Goal: Information Seeking & Learning: Compare options

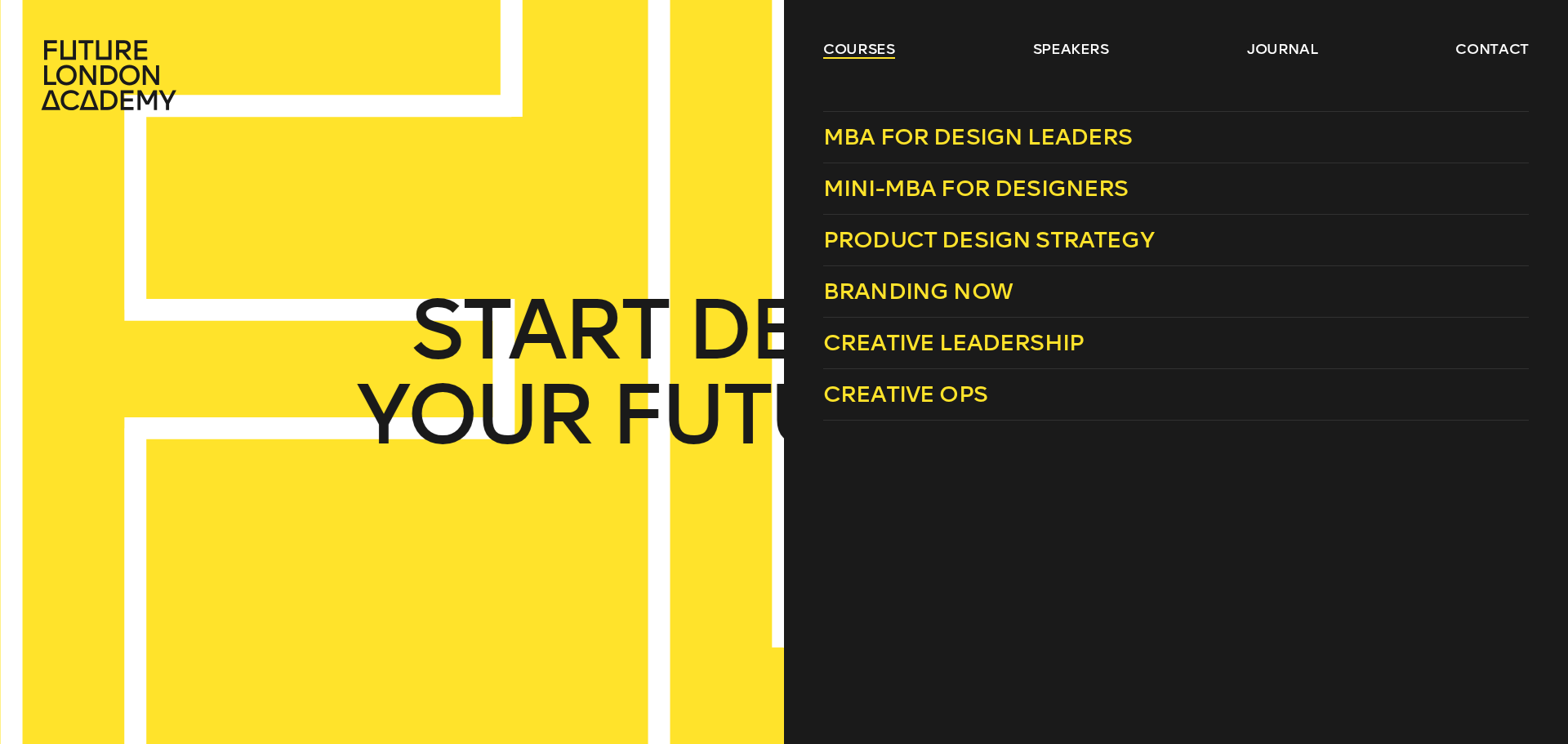
click at [870, 53] on link "courses" at bounding box center [859, 49] width 72 height 19
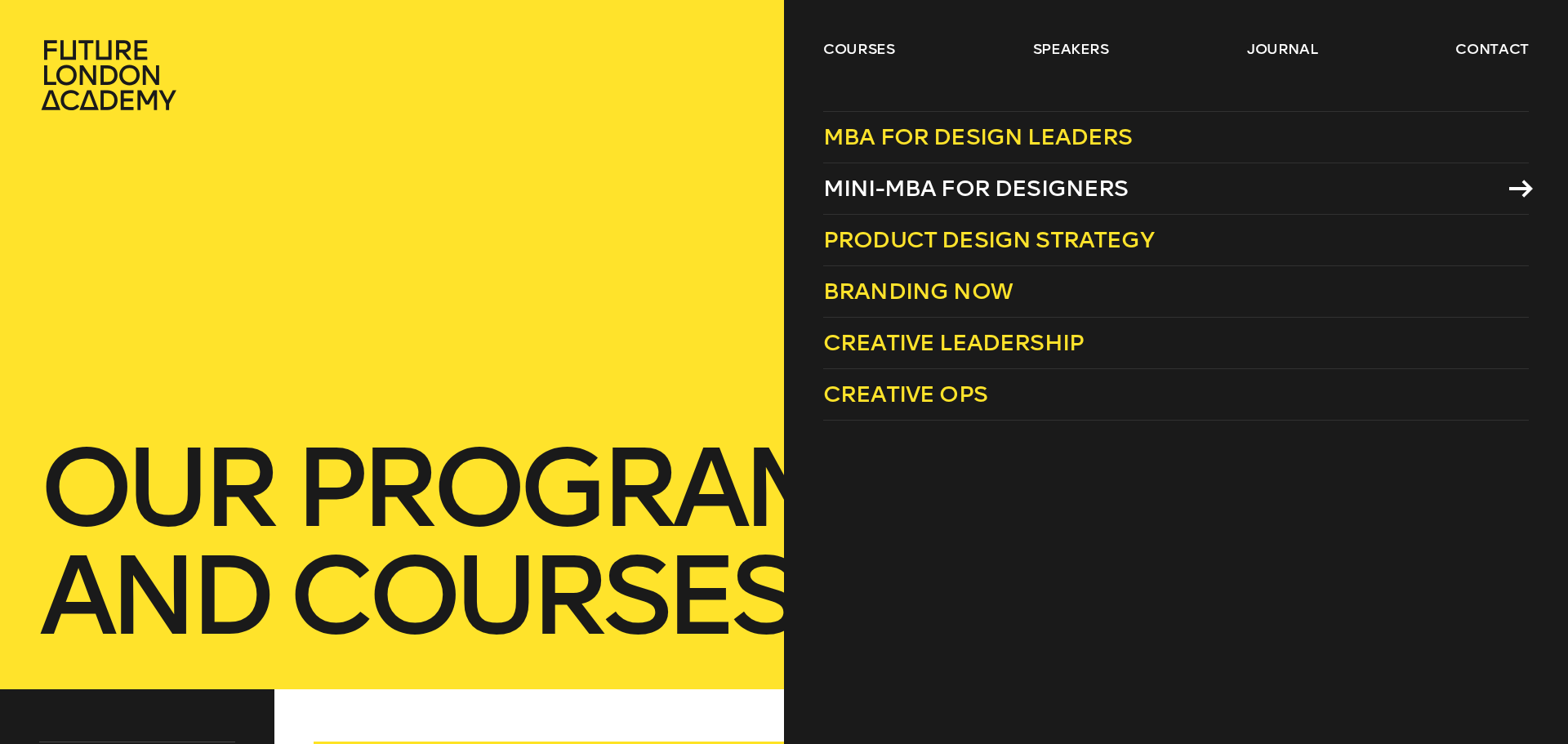
click at [990, 186] on span "Mini-MBA for Designers" at bounding box center [976, 188] width 306 height 27
click at [862, 48] on link "courses" at bounding box center [859, 49] width 72 height 19
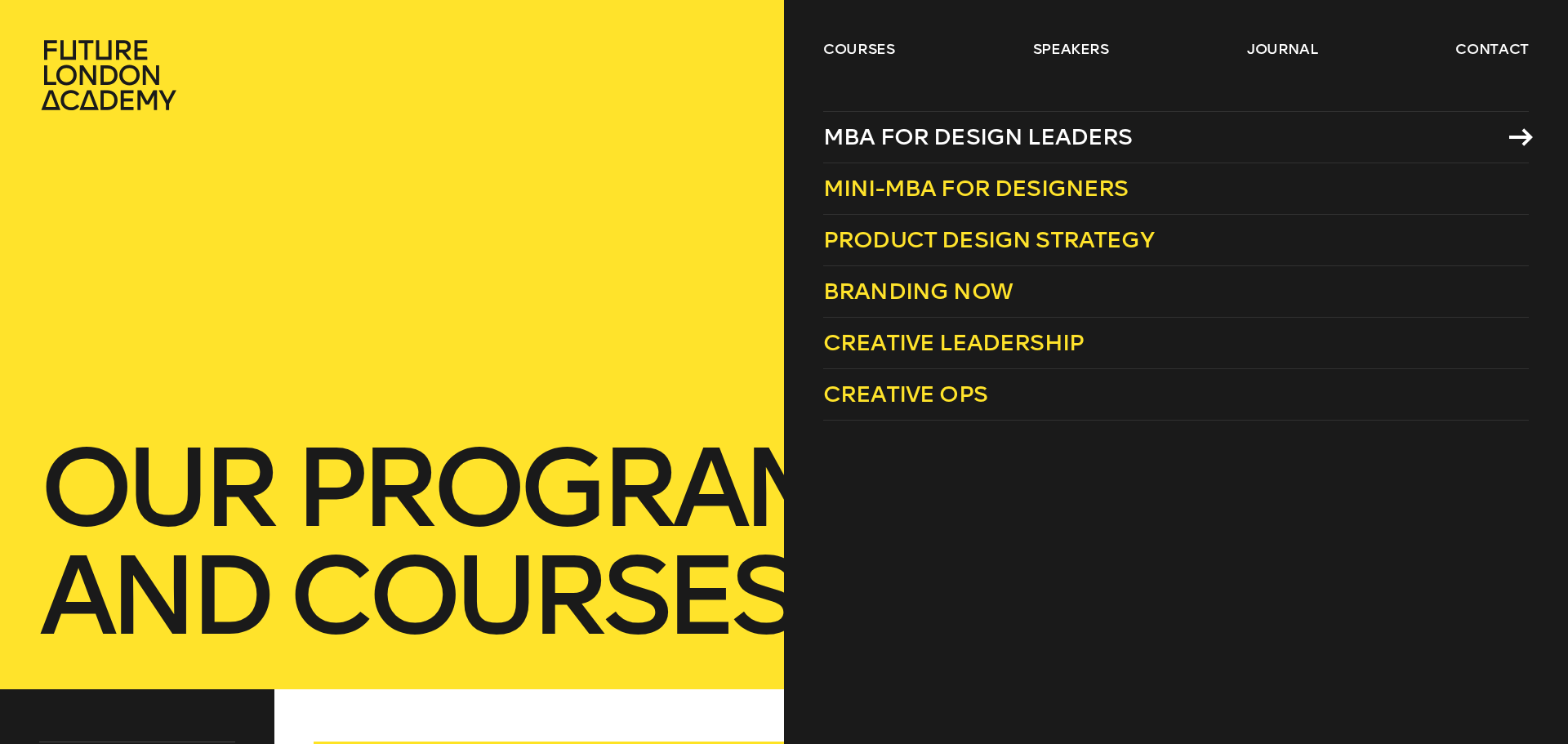
click at [976, 129] on span "MBA for Design Leaders" at bounding box center [977, 137] width 309 height 27
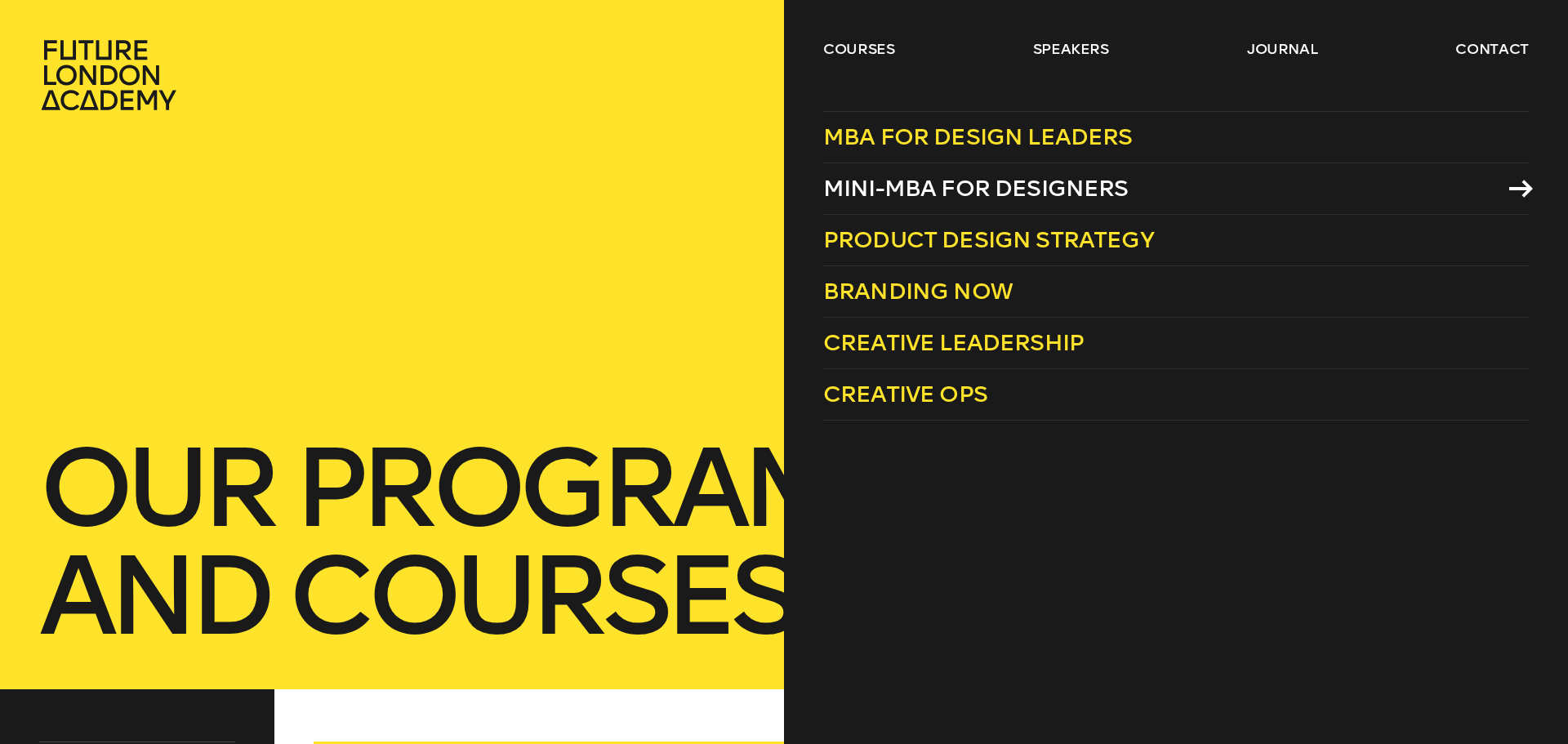
click at [1029, 184] on span "Mini-MBA for Designers" at bounding box center [976, 188] width 306 height 27
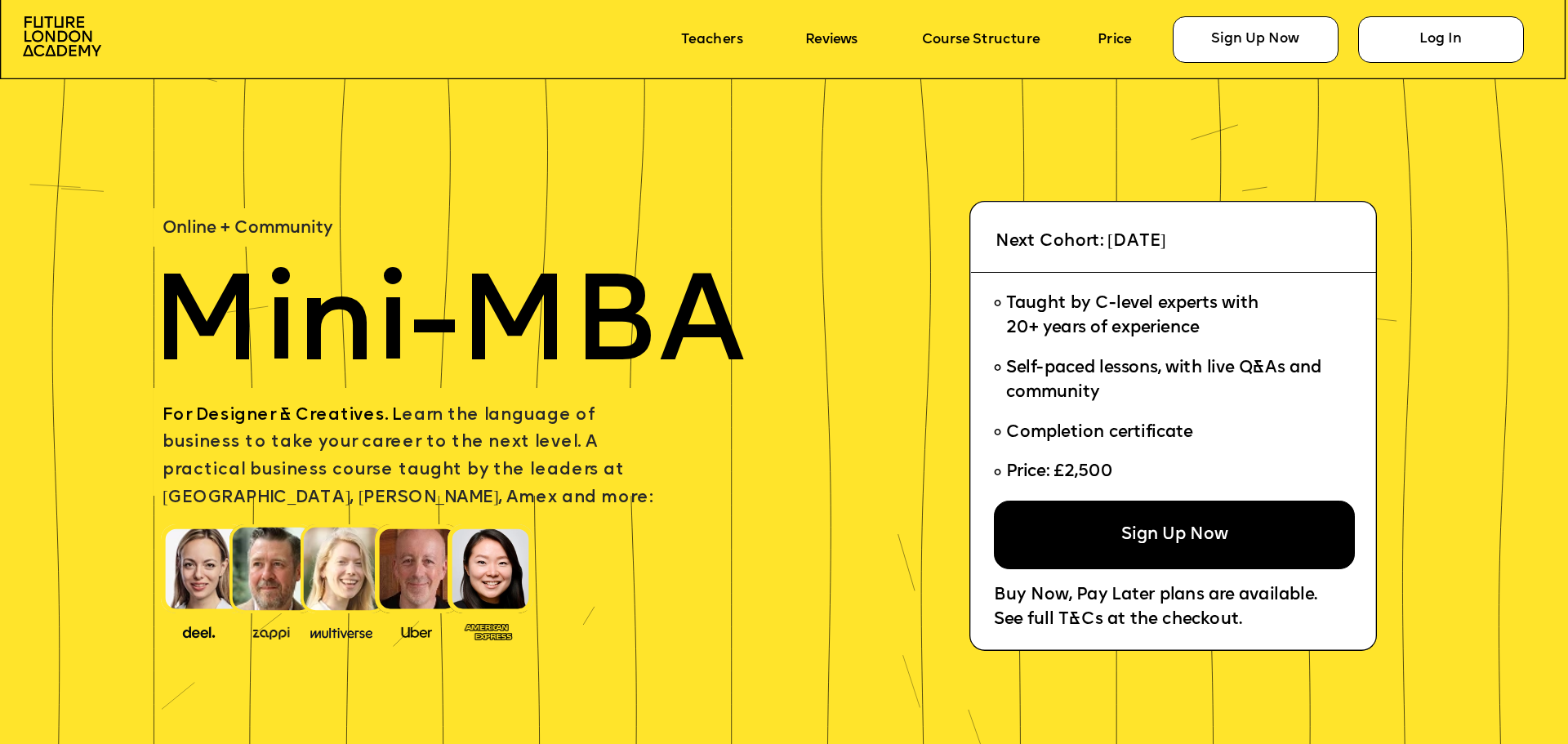
scroll to position [81, 0]
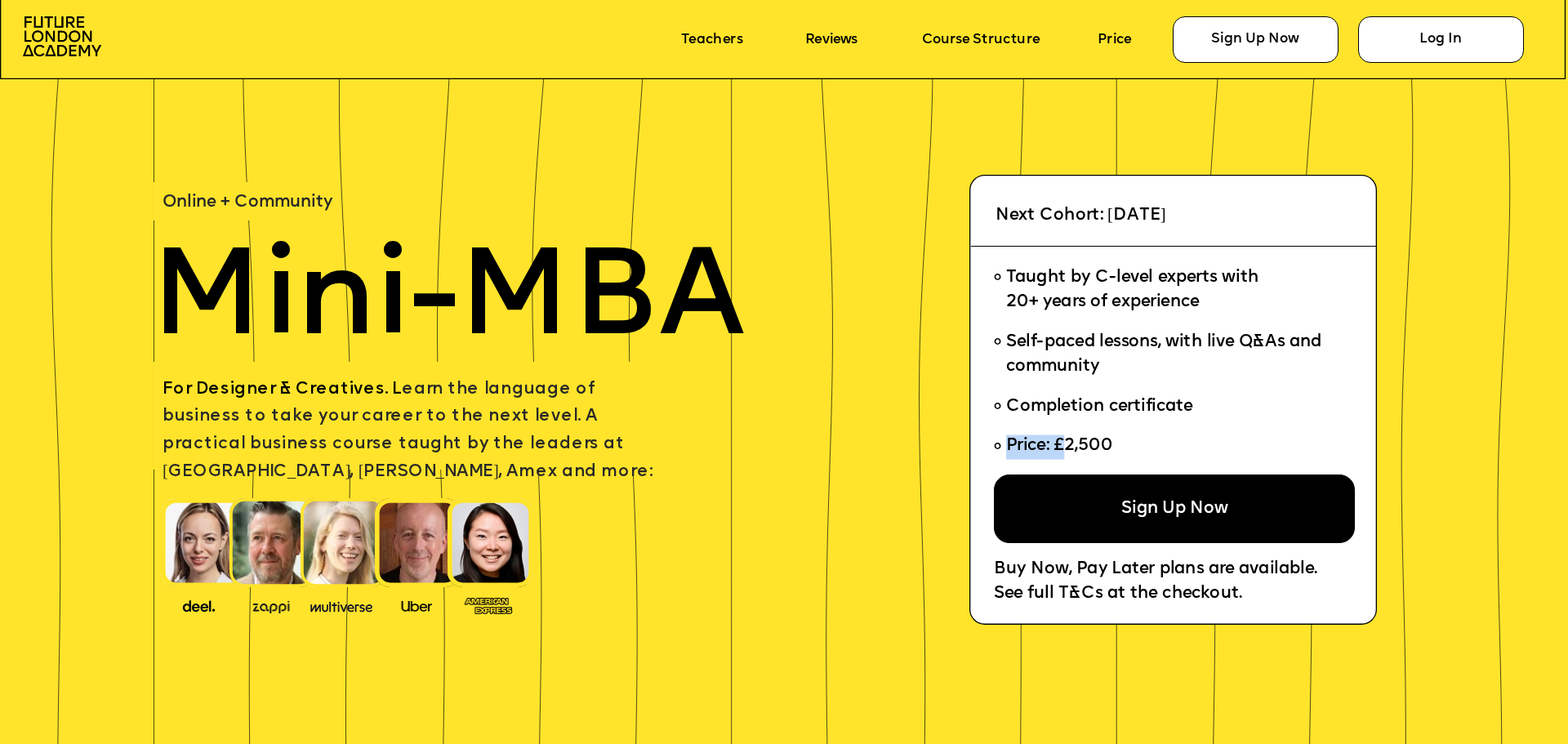
drag, startPoint x: 1120, startPoint y: 450, endPoint x: 1069, endPoint y: 448, distance: 51.0
click at [1069, 448] on li "Price: £2,500" at bounding box center [1167, 450] width 346 height 47
click at [1069, 448] on span "Price: £2,500" at bounding box center [1060, 447] width 107 height 18
drag, startPoint x: 1062, startPoint y: 444, endPoint x: 1117, endPoint y: 447, distance: 55.1
click at [1117, 447] on span "Price: £2,500" at bounding box center [1062, 447] width 112 height 18
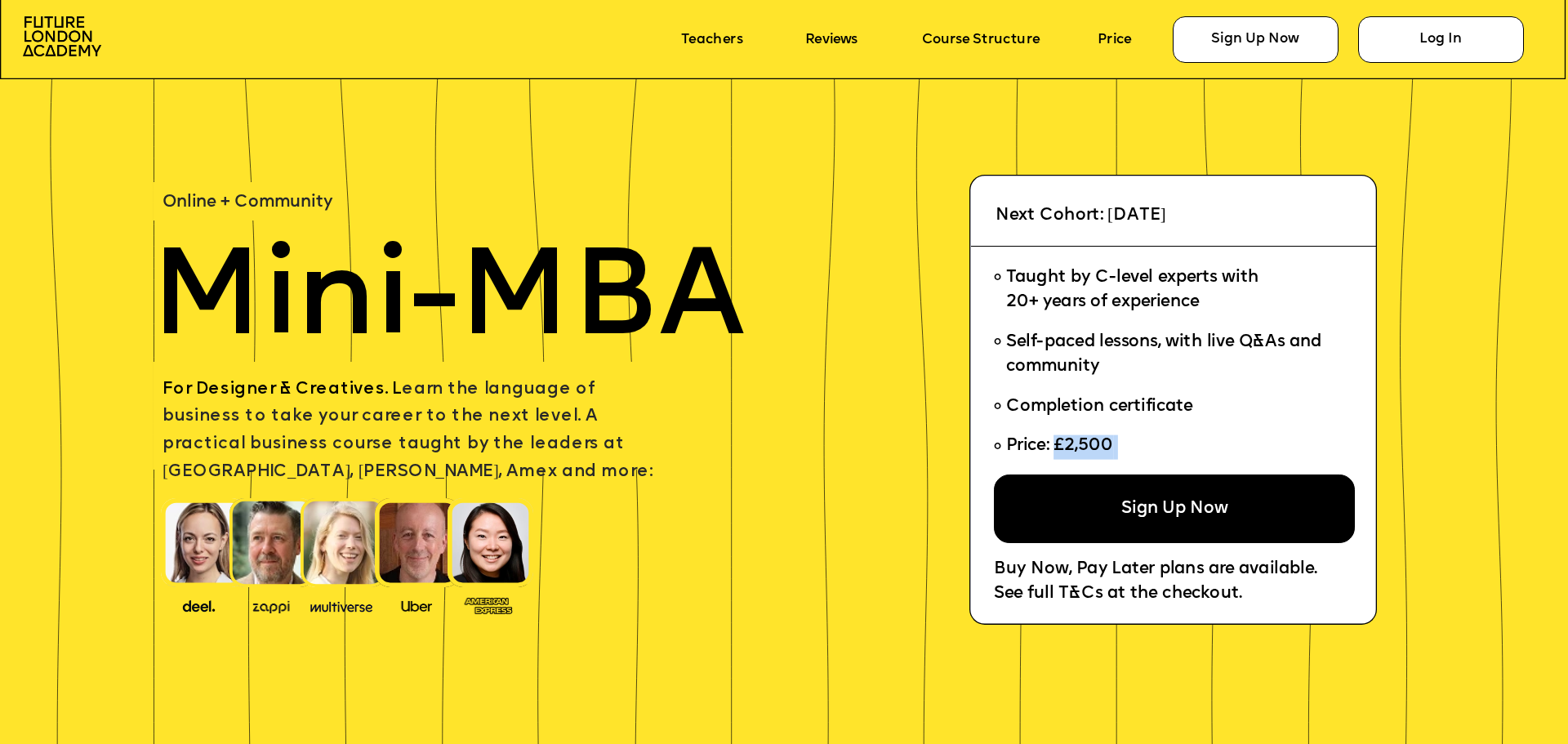
click at [1117, 447] on span "Price: £2,500" at bounding box center [1062, 447] width 112 height 18
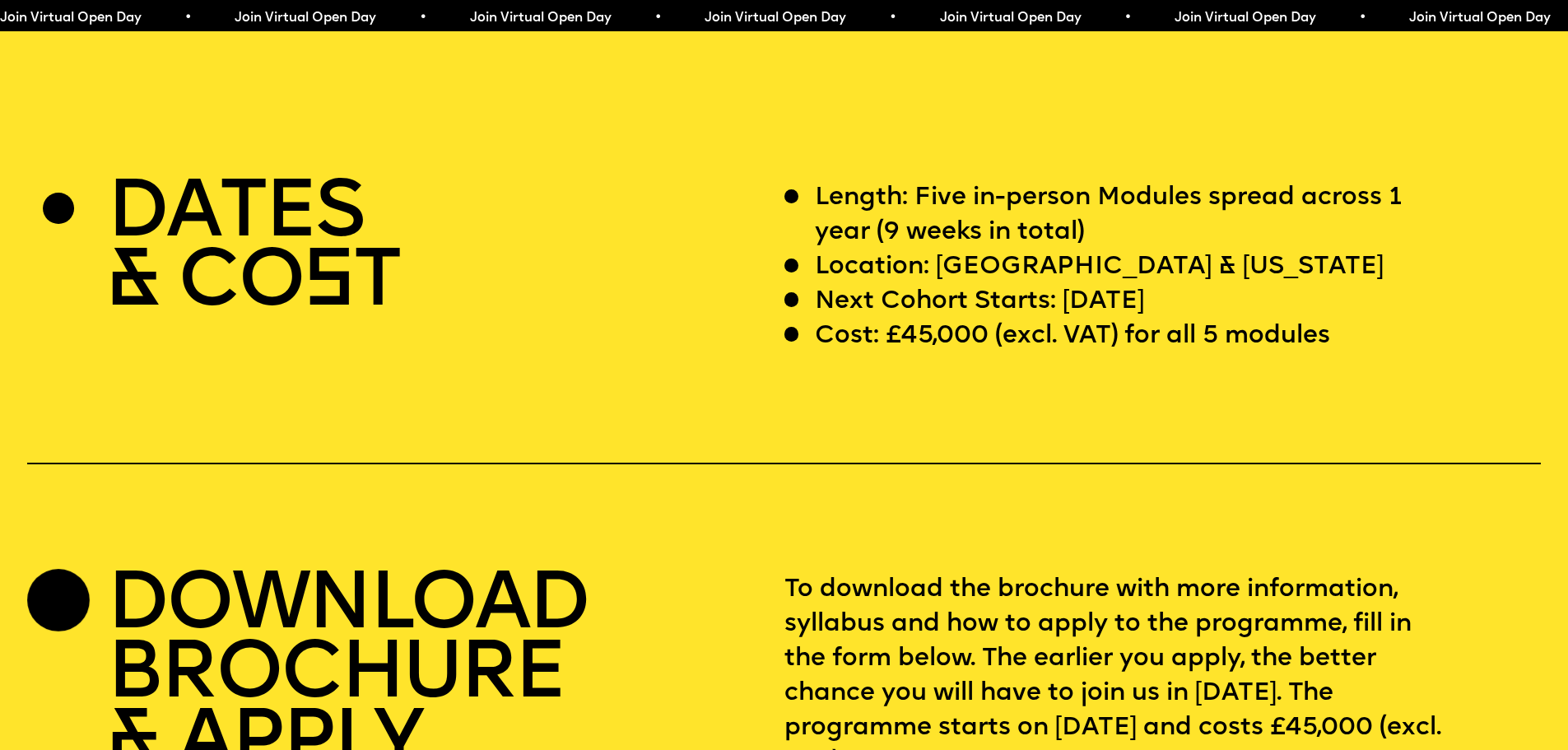
scroll to position [6257, 0]
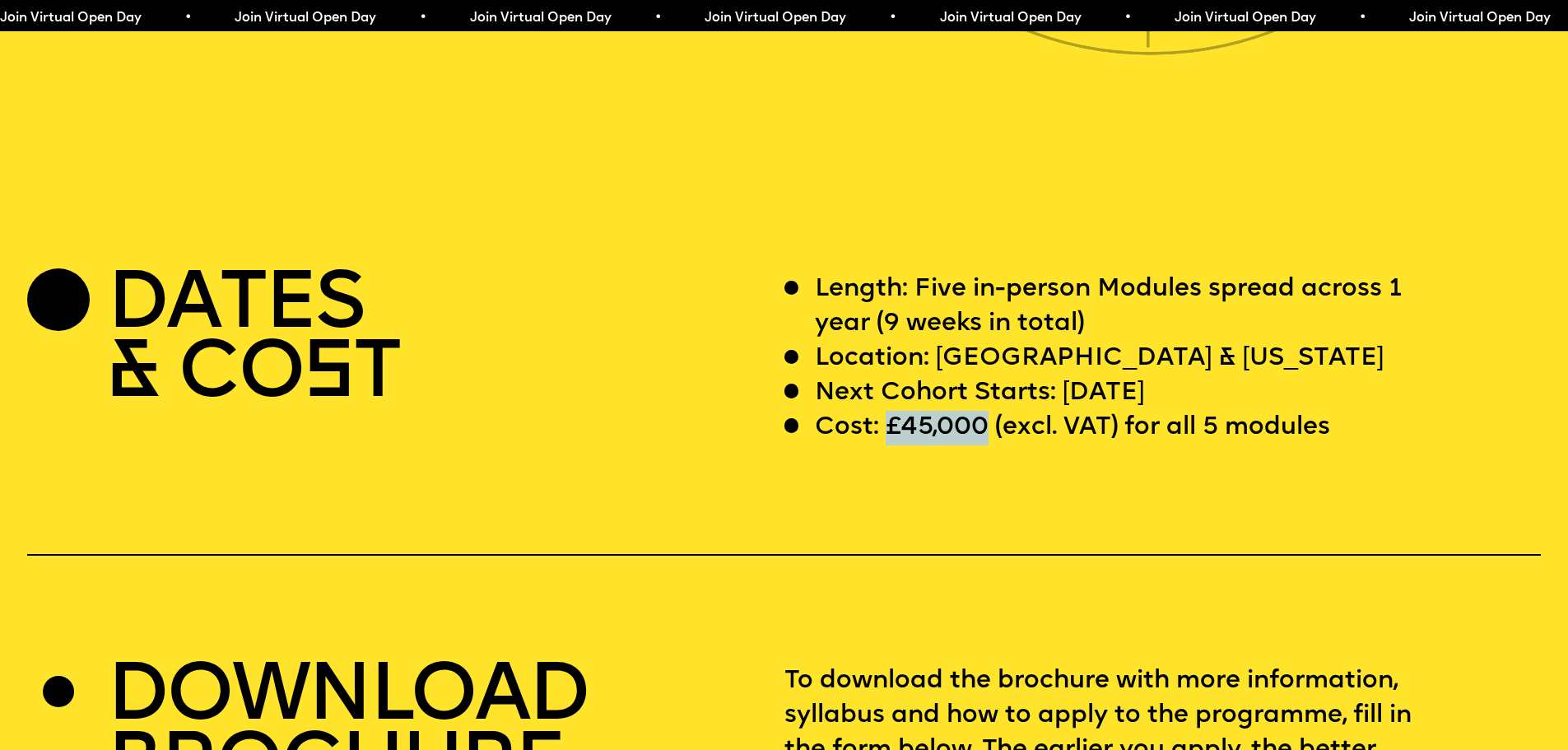
drag, startPoint x: 985, startPoint y: 479, endPoint x: 904, endPoint y: 480, distance: 81.0
click at [884, 445] on p "Cost: £45,000 (excl. VAT) for all 5 modules" at bounding box center [1072, 428] width 515 height 34
click at [991, 445] on p "Cost: £45,000 (excl. VAT) for all 5 modules" at bounding box center [1072, 428] width 515 height 34
drag, startPoint x: 1115, startPoint y: 479, endPoint x: 1010, endPoint y: 474, distance: 105.1
click at [1010, 445] on p "Cost: £45,000 (excl. VAT) for all 5 modules" at bounding box center [1072, 428] width 515 height 34
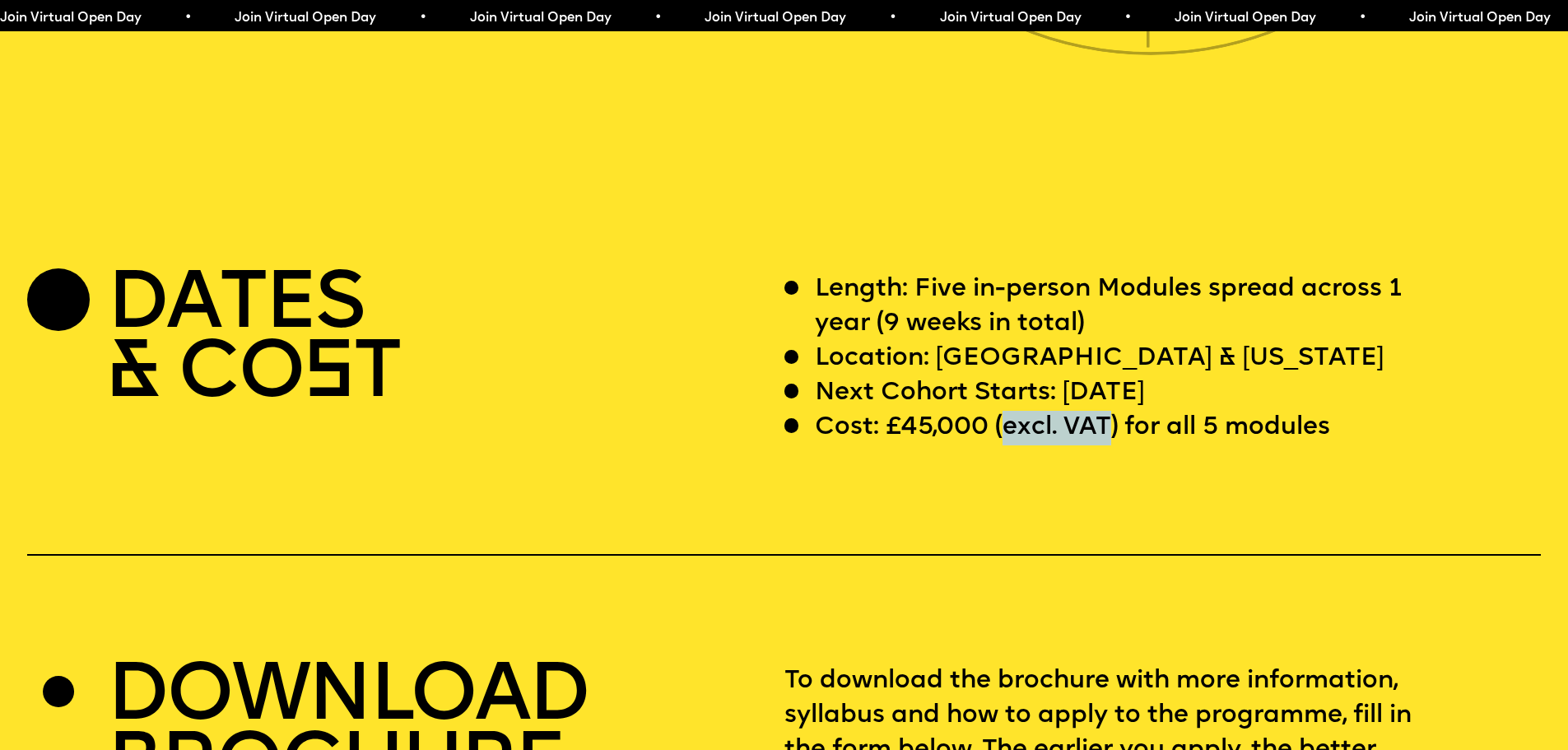
click at [1088, 445] on p "Cost: £45,000 (excl. VAT) for all 5 modules" at bounding box center [1072, 428] width 515 height 34
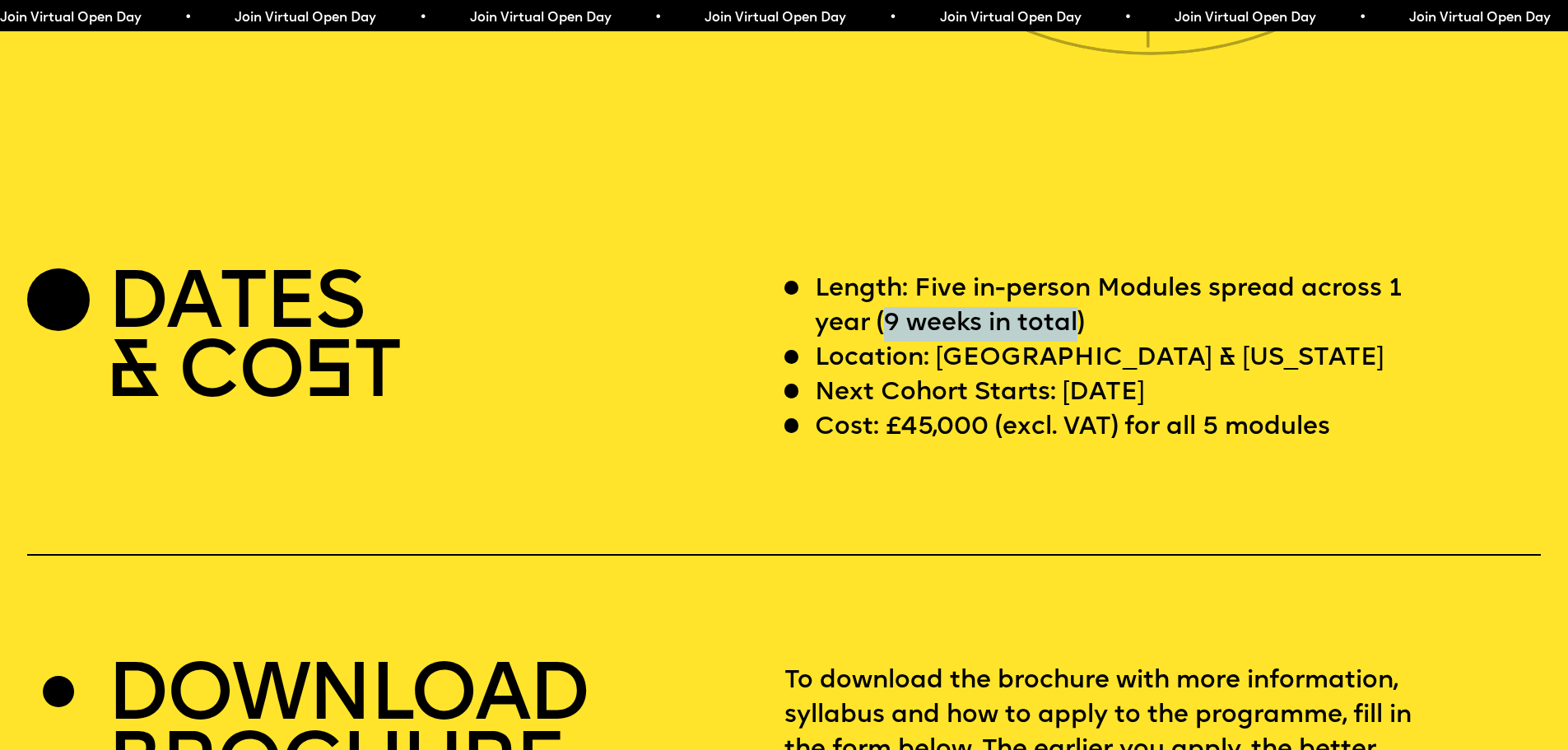
drag, startPoint x: 884, startPoint y: 377, endPoint x: 1080, endPoint y: 380, distance: 196.0
click at [1080, 342] on p "Length: Five in-person Modules spread across 1 year (9 weeks in total)" at bounding box center [1132, 307] width 633 height 69
click at [937, 342] on p "Length: Five in-person Modules spread across 1 year (9 weeks in total)" at bounding box center [1132, 307] width 633 height 69
click at [737, 383] on div "DATES & CO S T" at bounding box center [405, 359] width 756 height 173
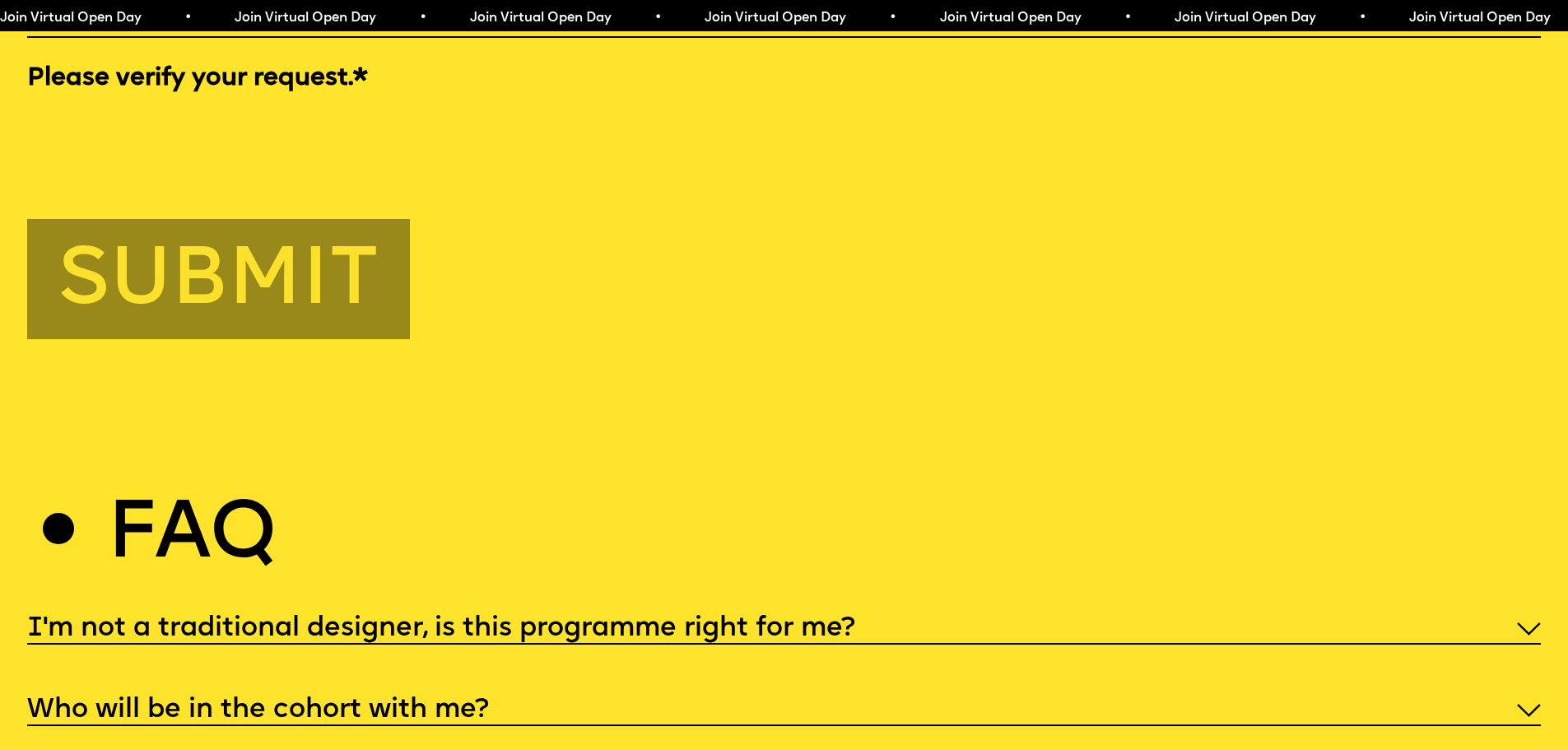
drag, startPoint x: 728, startPoint y: 478, endPoint x: 733, endPoint y: 190, distance: 288.0
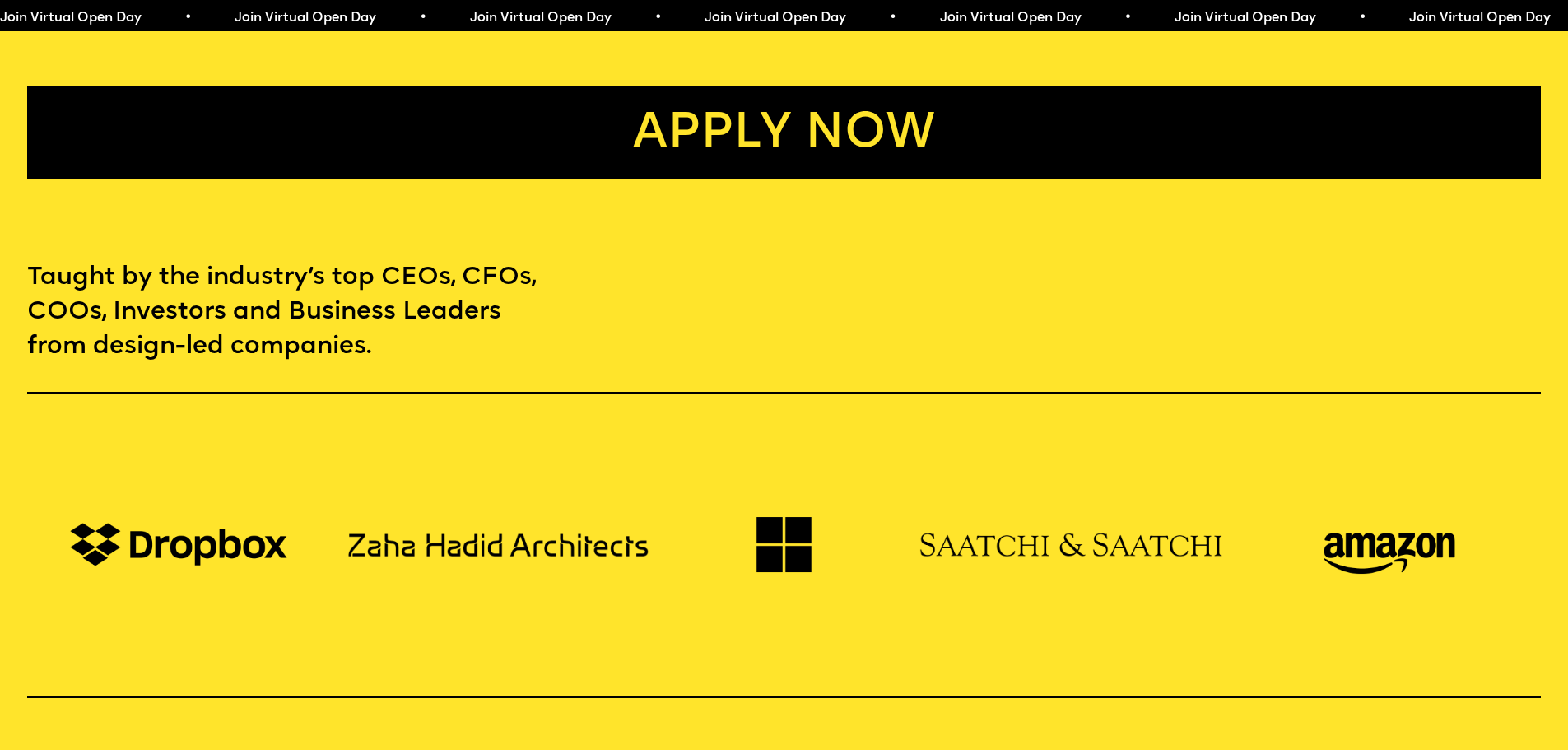
scroll to position [0, 0]
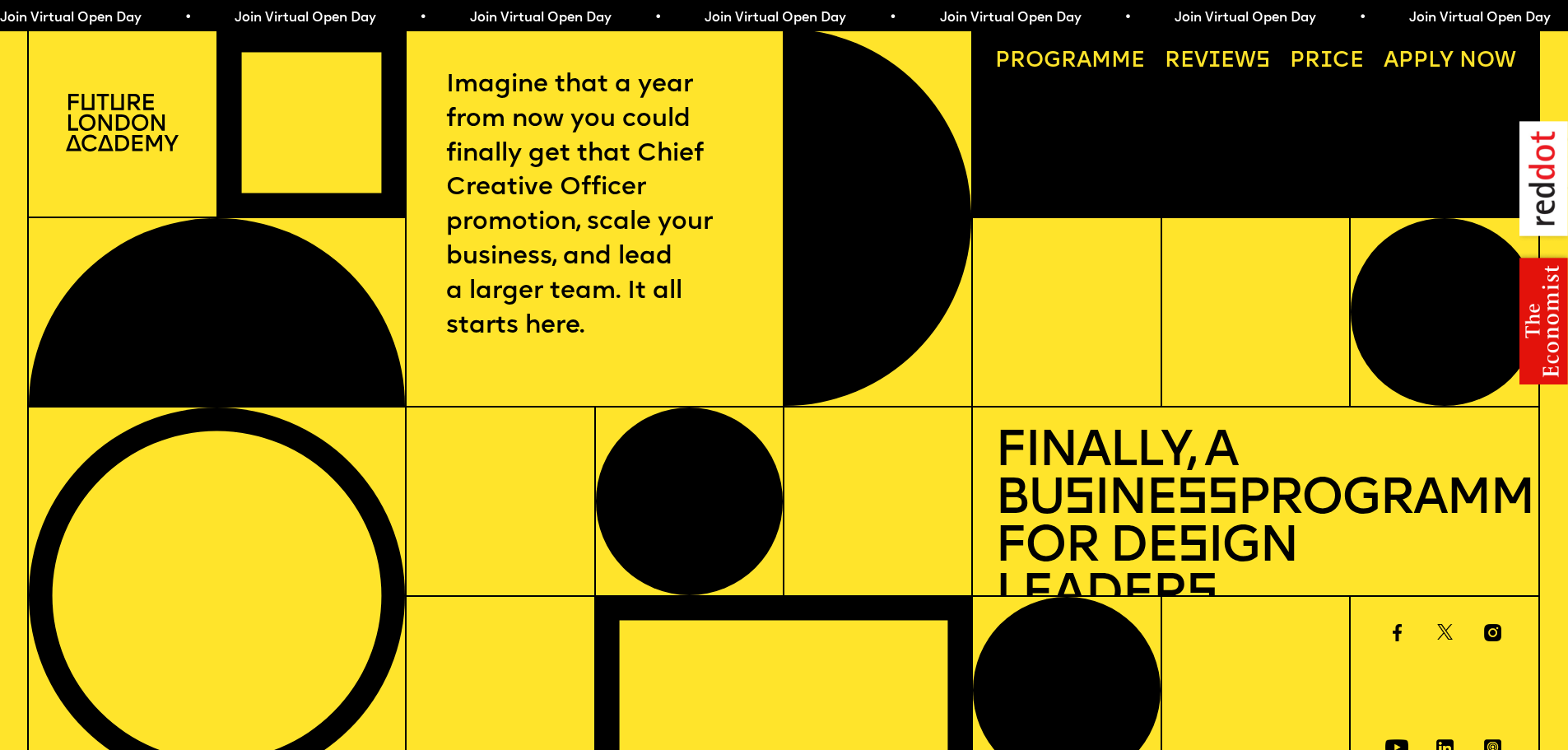
drag, startPoint x: 877, startPoint y: 473, endPoint x: 907, endPoint y: 61, distance: 413.1
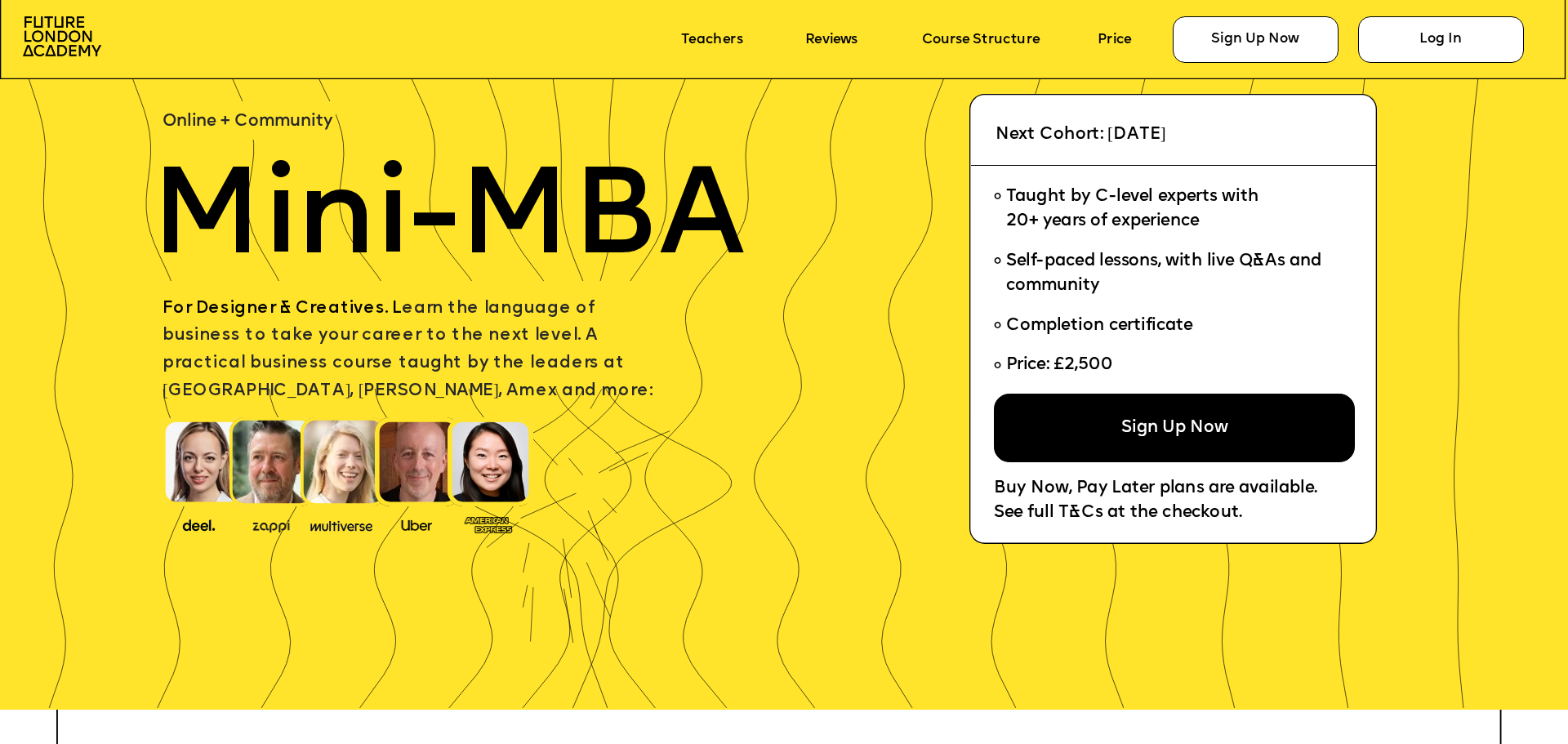
scroll to position [163, 0]
